Goal: Find contact information: Find contact information

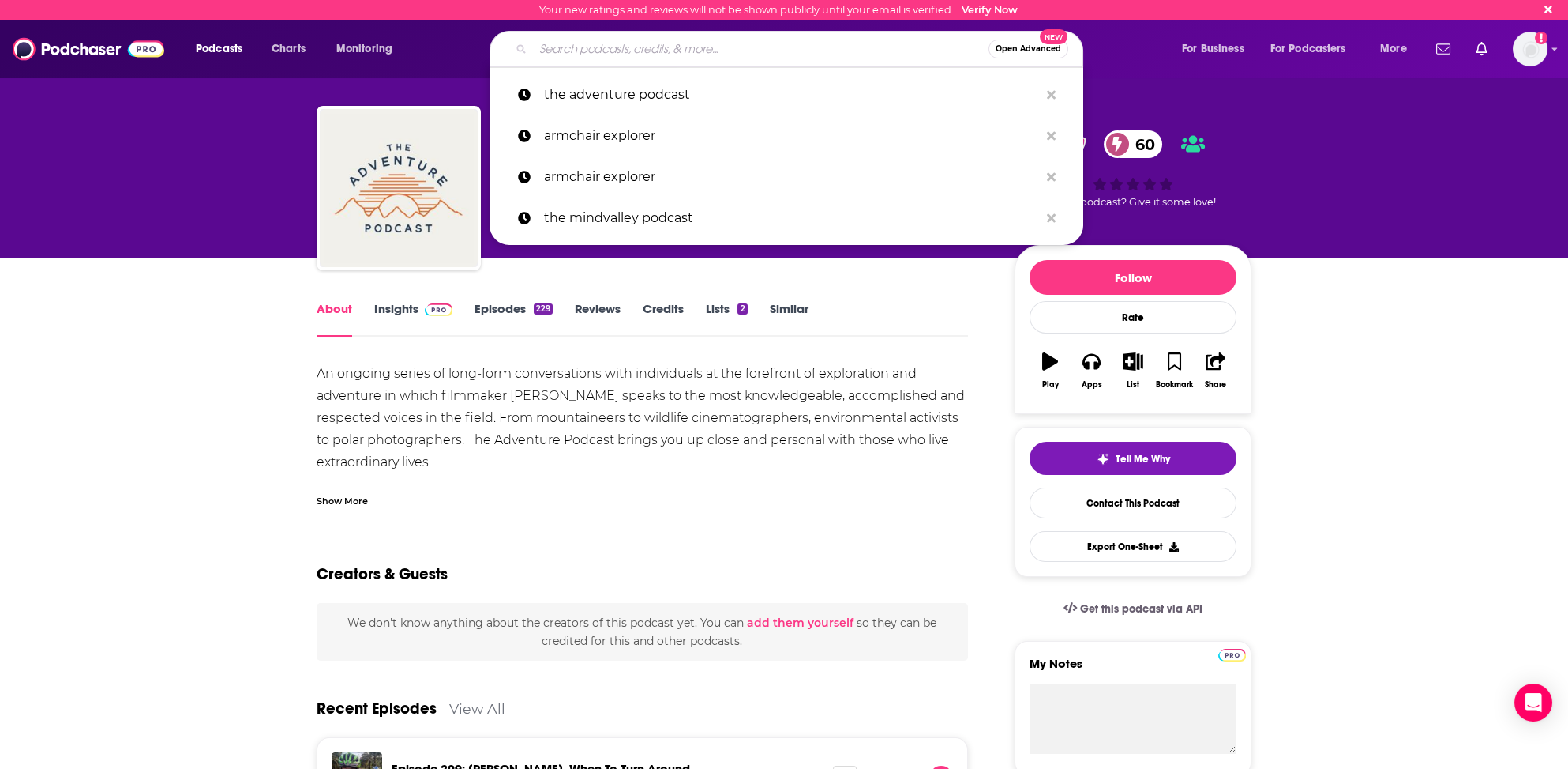
click at [600, 48] on input "Search podcasts, credits, & more..." at bounding box center [760, 49] width 455 height 26
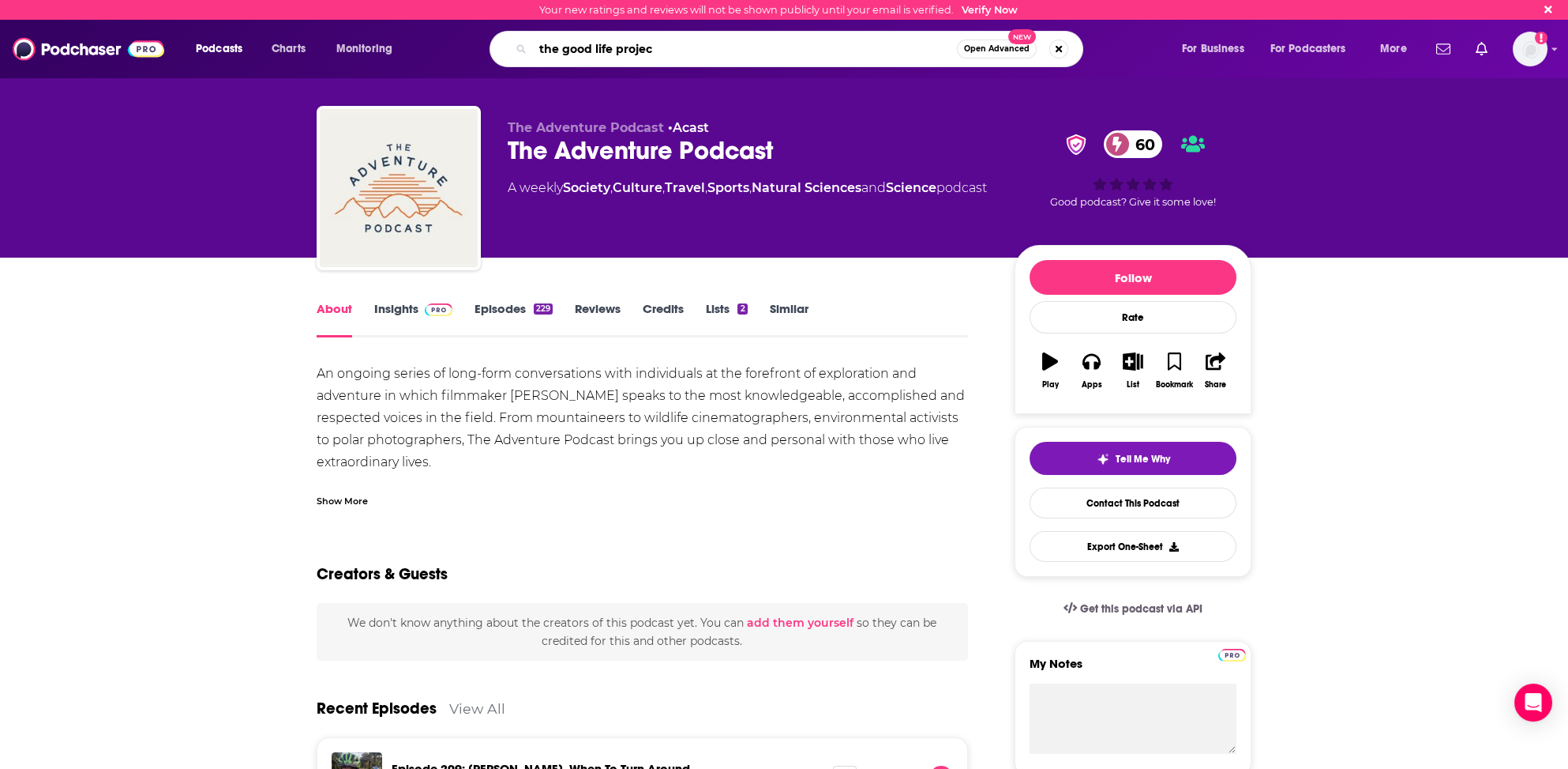
type input "the good life project"
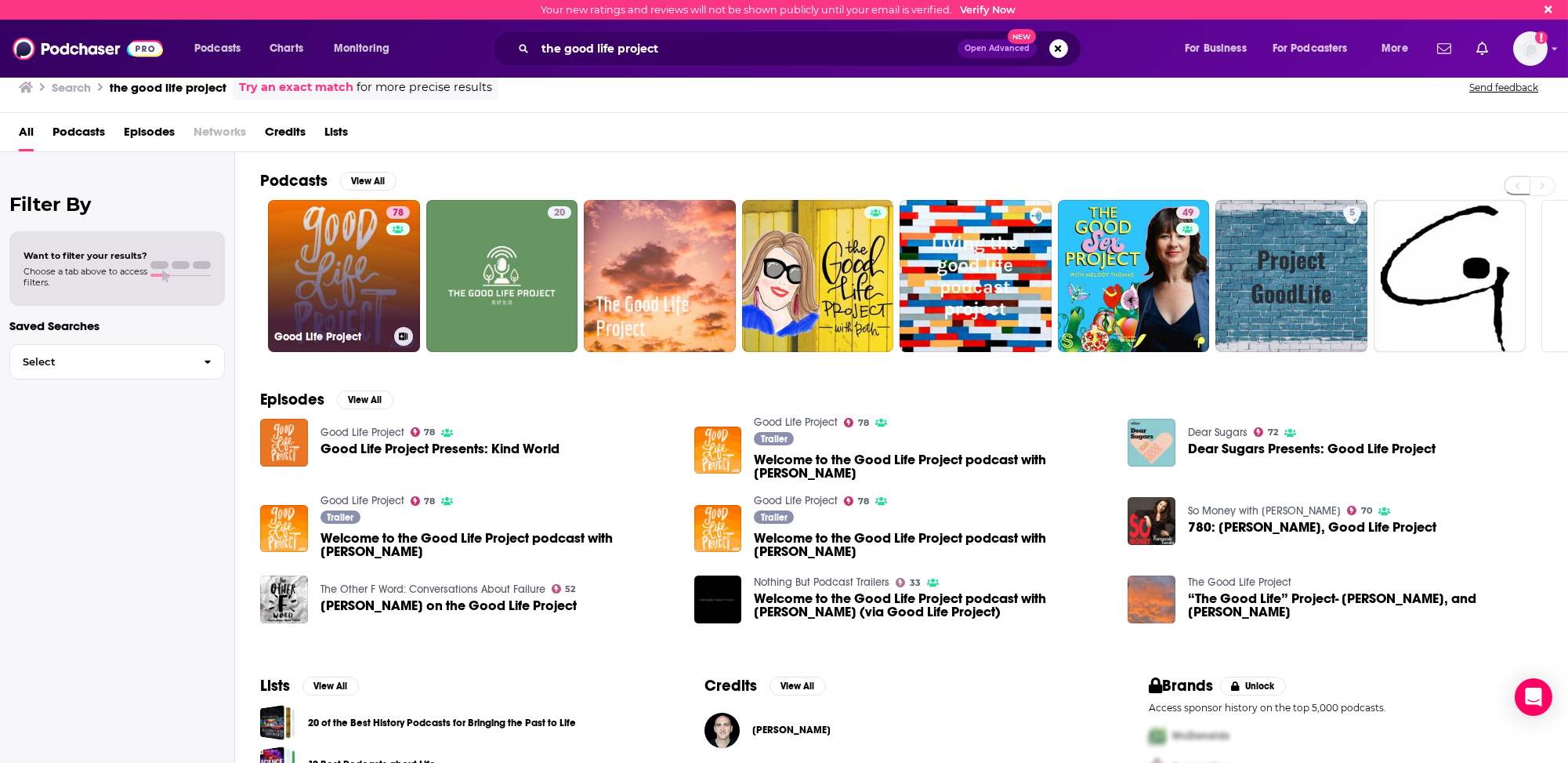
click at [302, 286] on link "78 Good Life Project" at bounding box center [344, 276] width 152 height 152
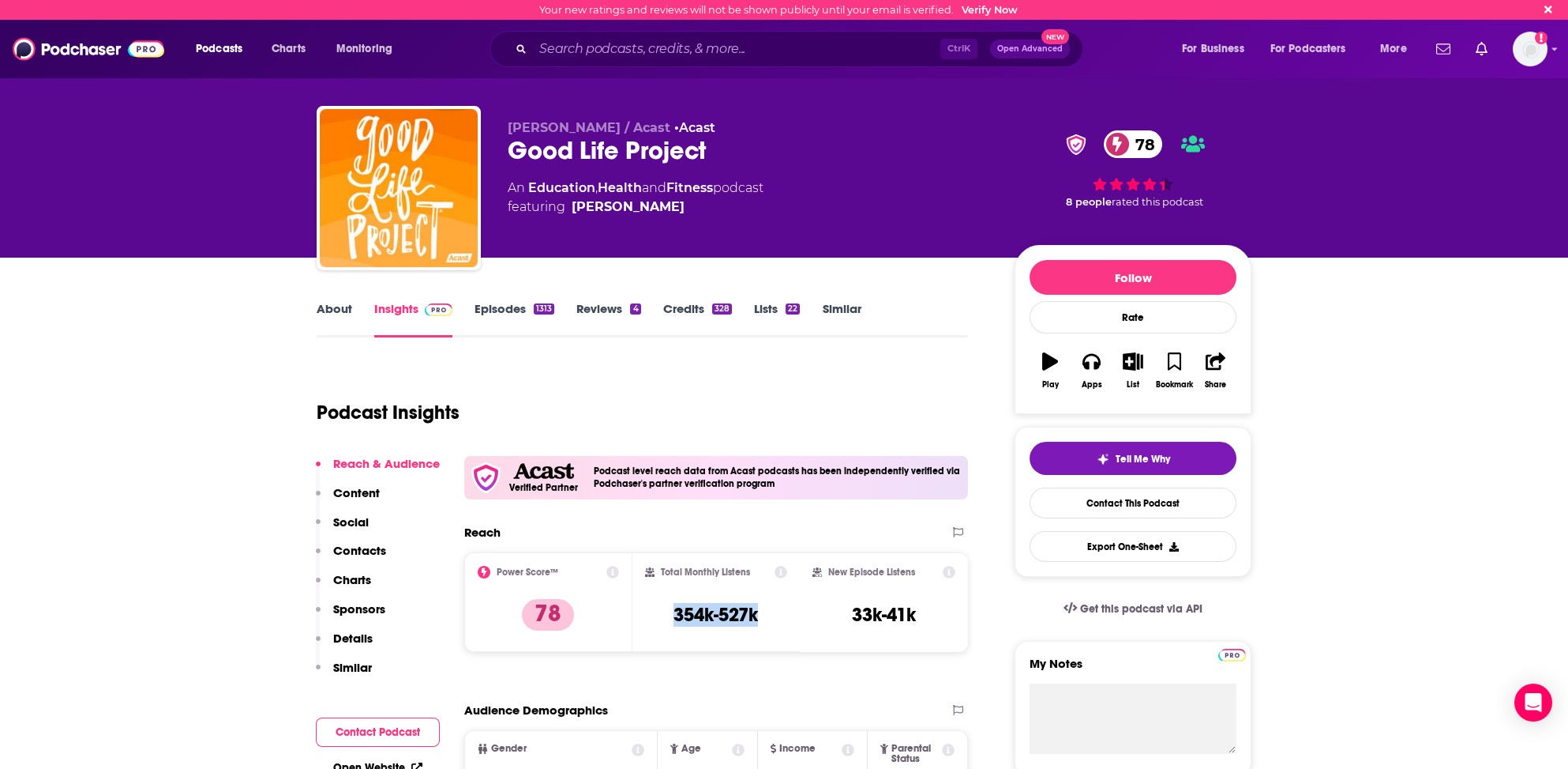
drag, startPoint x: 671, startPoint y: 609, endPoint x: 761, endPoint y: 603, distance: 90.2
click at [761, 603] on div "Total Monthly Listens 354k-527k" at bounding box center [716, 602] width 143 height 73
copy h3 "354k-527k"
click at [347, 548] on p "Contacts" at bounding box center [360, 550] width 53 height 15
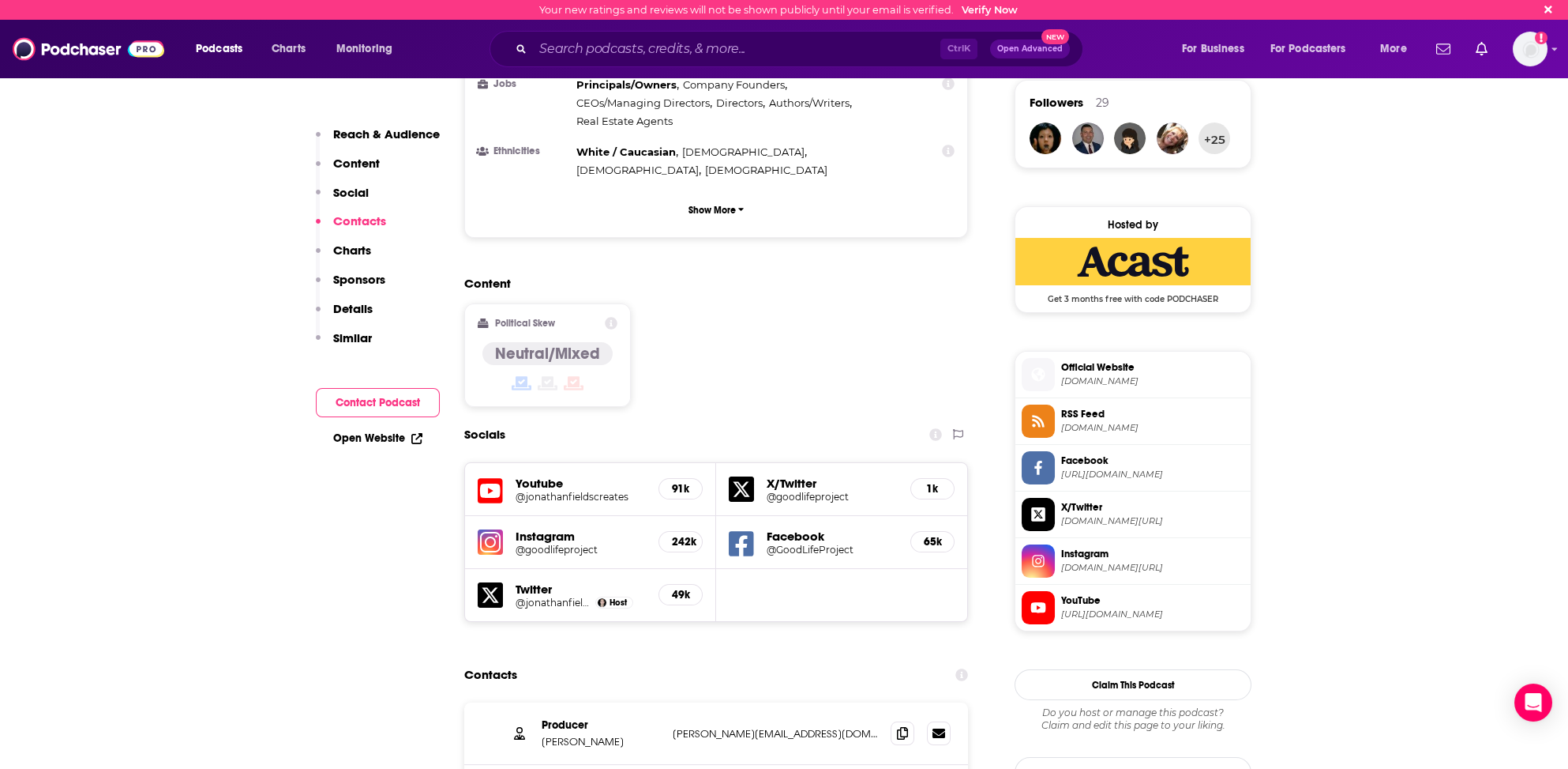
scroll to position [1475, 0]
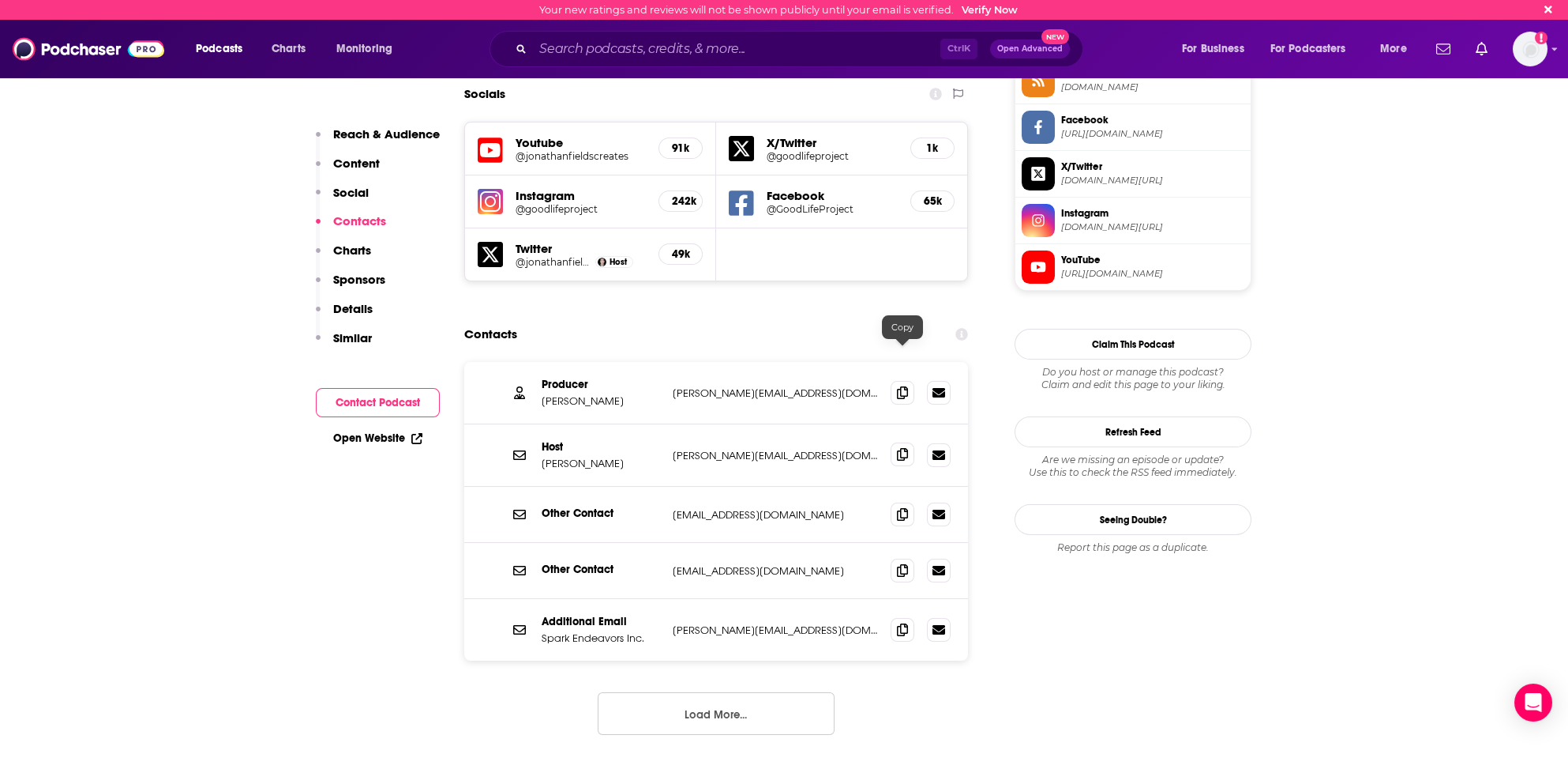
click at [905, 448] on icon at bounding box center [902, 455] width 11 height 13
